Goal: Information Seeking & Learning: Find specific fact

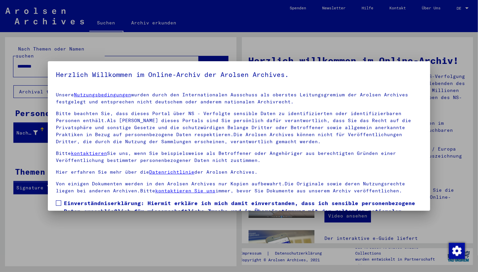
scroll to position [44, 0]
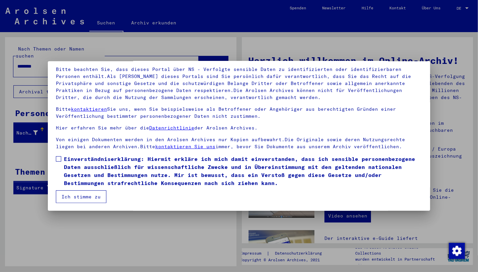
click at [61, 158] on span at bounding box center [58, 158] width 5 height 5
click at [77, 197] on button "Ich stimme zu" at bounding box center [81, 197] width 51 height 13
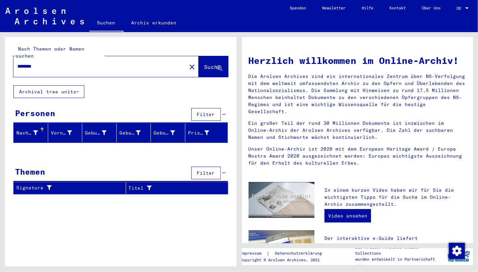
drag, startPoint x: 41, startPoint y: 60, endPoint x: 7, endPoint y: 59, distance: 33.8
click at [17, 63] on input "********" at bounding box center [97, 66] width 161 height 7
type input "**********"
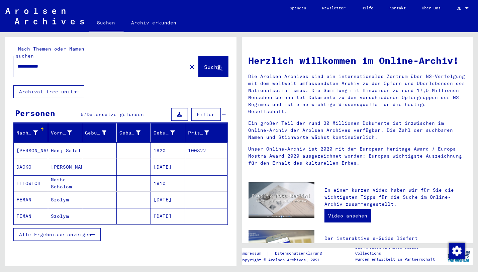
click at [93, 232] on icon "button" at bounding box center [93, 234] width 4 height 5
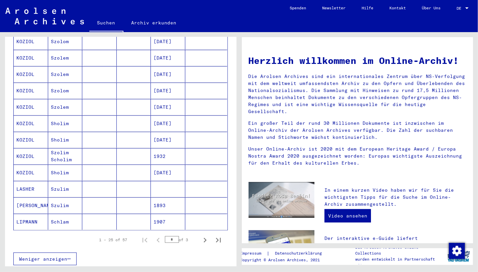
scroll to position [415, 0]
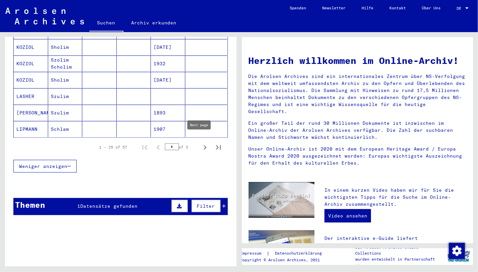
click at [201, 144] on icon "Next page" at bounding box center [205, 147] width 9 height 9
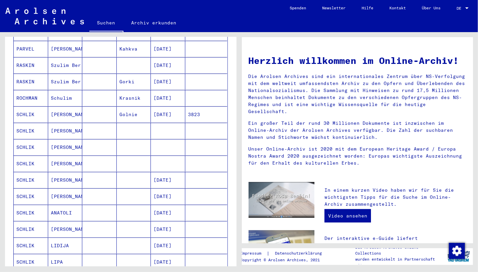
scroll to position [179, 0]
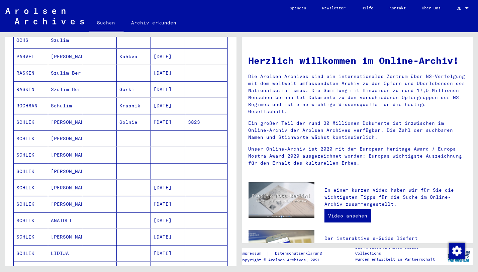
click at [34, 131] on mat-cell "SCHLIK" at bounding box center [31, 139] width 34 height 16
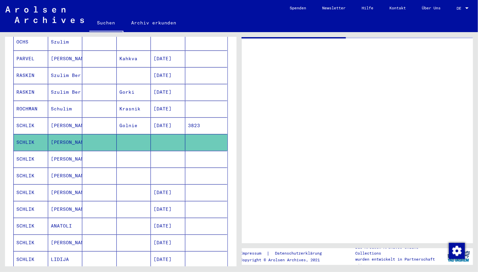
scroll to position [194, 0]
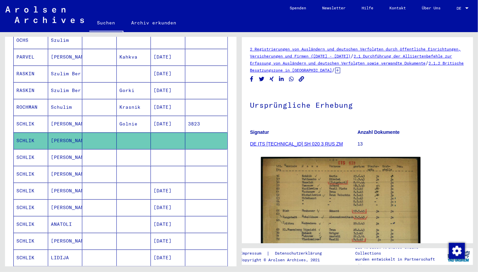
click at [340, 71] on icon at bounding box center [337, 71] width 5 height 6
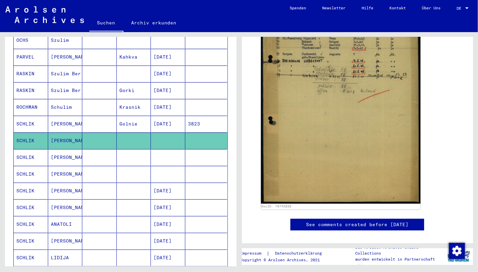
scroll to position [256, 0]
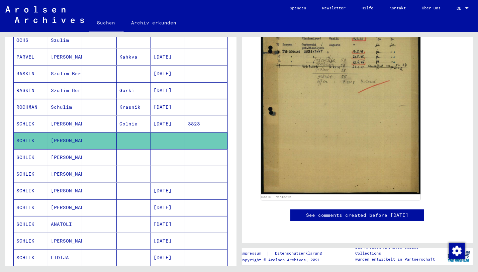
click at [61, 149] on mat-cell "[PERSON_NAME]" at bounding box center [65, 157] width 34 height 16
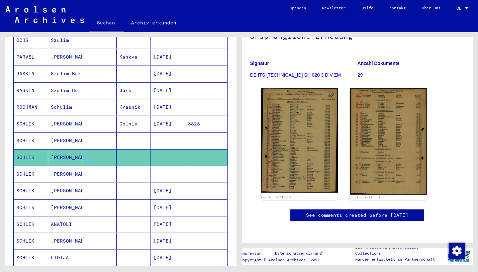
scroll to position [117, 0]
click at [62, 166] on mat-cell "[PERSON_NAME]" at bounding box center [65, 174] width 34 height 16
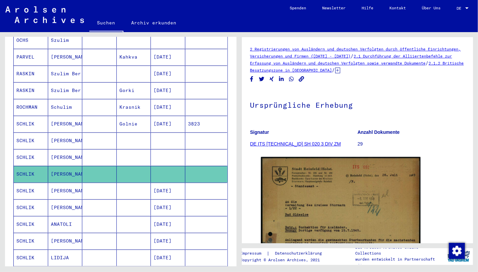
click at [43, 185] on mat-cell "SCHLIK" at bounding box center [31, 191] width 34 height 16
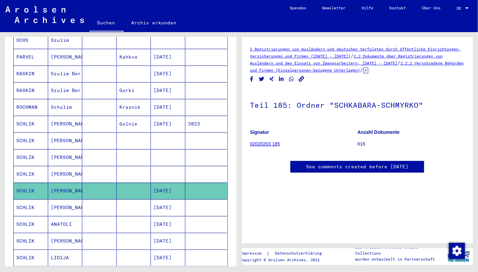
click at [46, 201] on mat-cell "SCHLIK" at bounding box center [31, 208] width 34 height 16
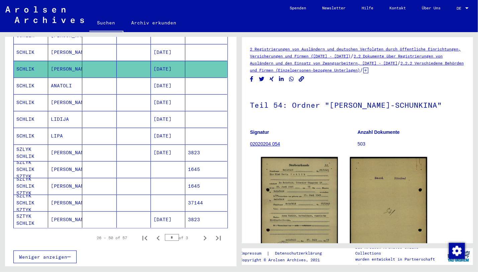
scroll to position [338, 0]
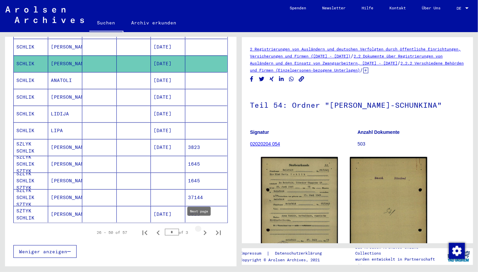
click at [204, 231] on icon "Next page" at bounding box center [205, 233] width 3 height 5
type input "*"
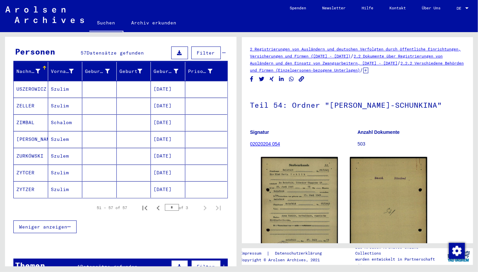
scroll to position [0, 0]
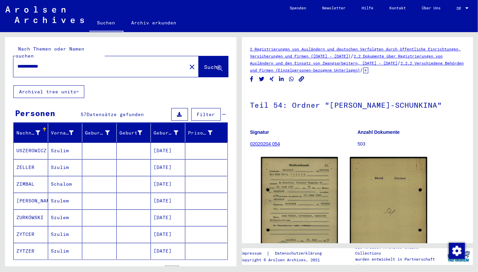
drag, startPoint x: 39, startPoint y: 61, endPoint x: 53, endPoint y: 61, distance: 14.1
click at [53, 63] on input "**********" at bounding box center [99, 66] width 165 height 7
type input "**********"
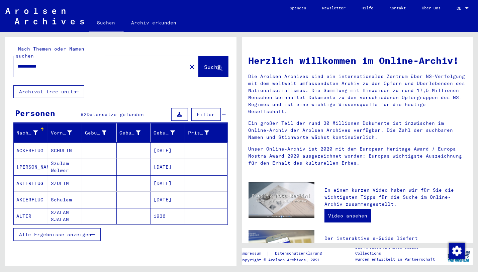
click at [95, 228] on button "Alle Ergebnisse anzeigen" at bounding box center [56, 234] width 87 height 13
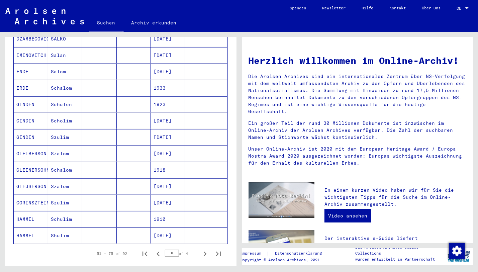
scroll to position [346, 0]
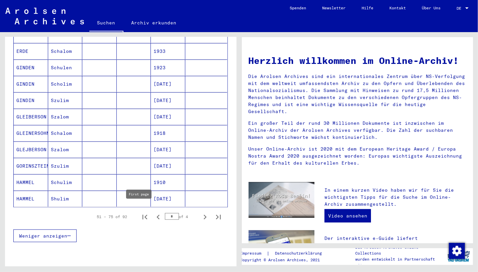
click at [140, 213] on icon "First page" at bounding box center [144, 217] width 9 height 9
click at [201, 213] on icon "Next page" at bounding box center [205, 217] width 9 height 9
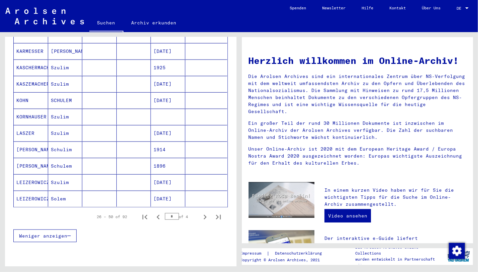
click at [201, 213] on icon "Next page" at bounding box center [205, 217] width 9 height 9
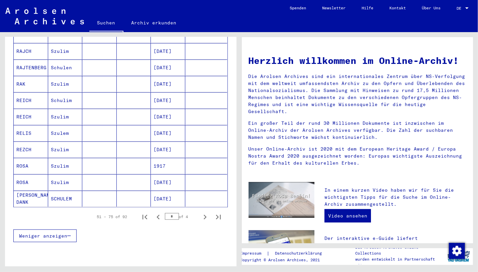
click at [201, 213] on icon "Next page" at bounding box center [205, 217] width 9 height 9
type input "*"
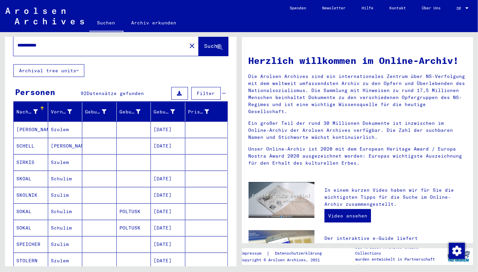
scroll to position [0, 0]
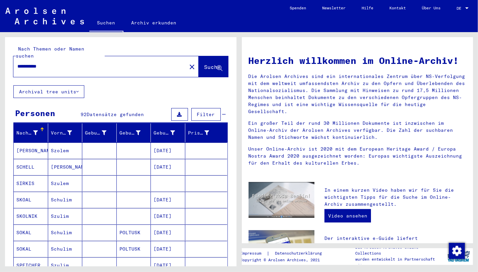
click at [32, 63] on input "**********" at bounding box center [97, 66] width 161 height 7
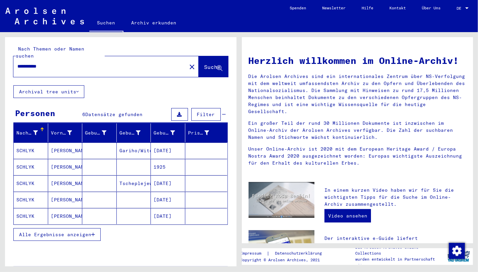
click at [52, 161] on mat-cell "[PERSON_NAME]" at bounding box center [65, 167] width 34 height 16
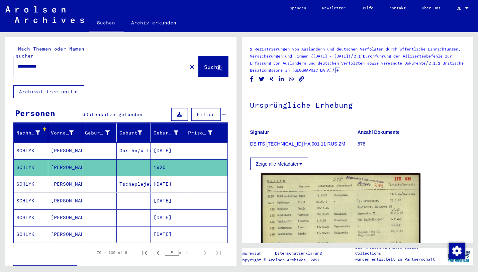
click at [340, 70] on icon at bounding box center [337, 71] width 5 height 6
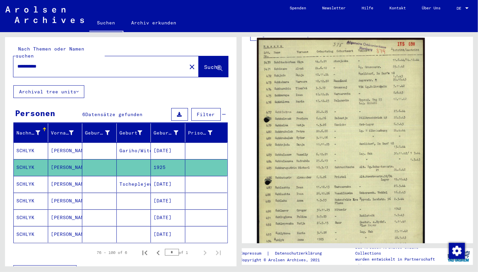
scroll to position [179, 0]
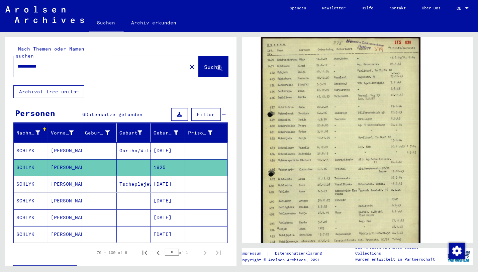
click at [20, 183] on mat-cell "SCHLYK" at bounding box center [31, 184] width 34 height 16
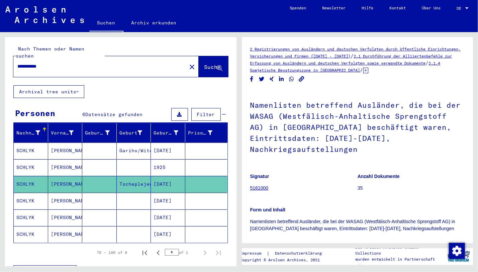
click at [64, 144] on mat-cell "[PERSON_NAME]" at bounding box center [65, 151] width 34 height 16
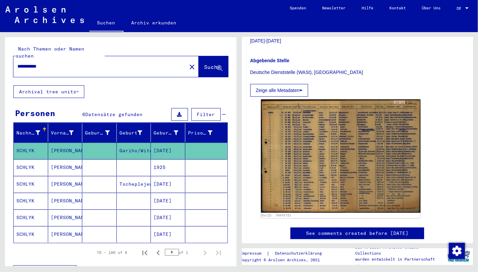
scroll to position [150, 0]
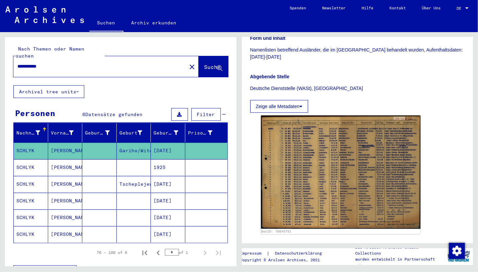
click at [313, 181] on img at bounding box center [341, 172] width 160 height 113
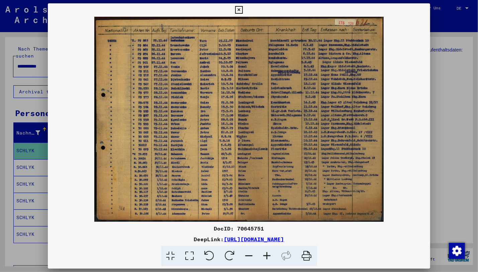
click at [253, 226] on div "DocID: 70645751" at bounding box center [239, 229] width 383 height 8
copy div "70645751"
click at [308, 260] on icon at bounding box center [307, 256] width 20 height 20
click at [243, 12] on icon at bounding box center [239, 10] width 8 height 8
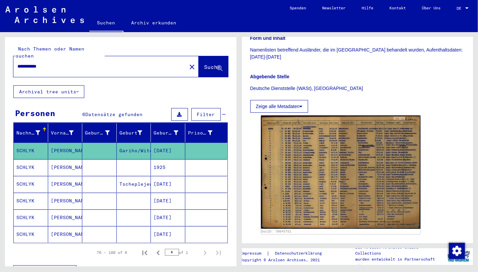
click at [71, 159] on mat-cell "[PERSON_NAME]" at bounding box center [65, 167] width 34 height 16
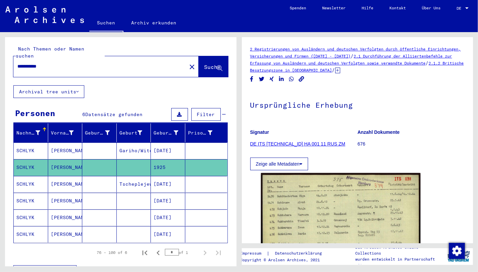
drag, startPoint x: 51, startPoint y: 59, endPoint x: 1, endPoint y: 62, distance: 50.3
click at [17, 63] on input "**********" at bounding box center [99, 66] width 165 height 7
paste input "*****"
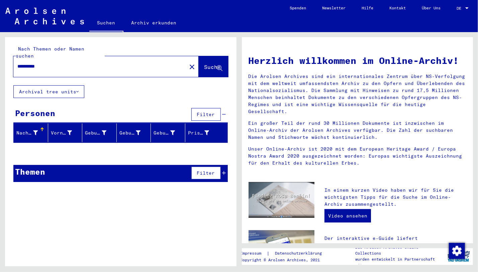
type input "**********"
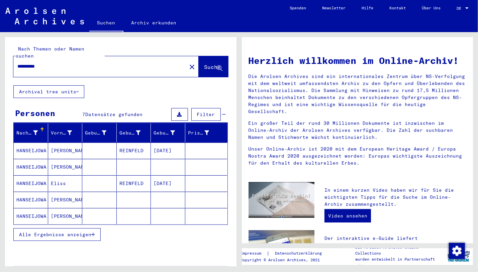
click at [95, 228] on button "Alle Ergebnisse anzeigen" at bounding box center [56, 234] width 87 height 13
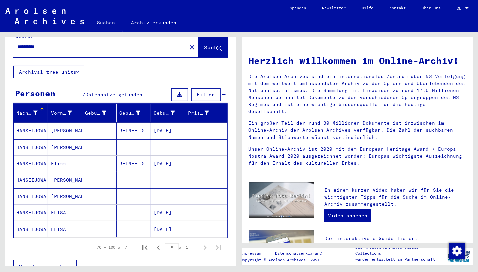
scroll to position [50, 0]
